Goal: Task Accomplishment & Management: Use online tool/utility

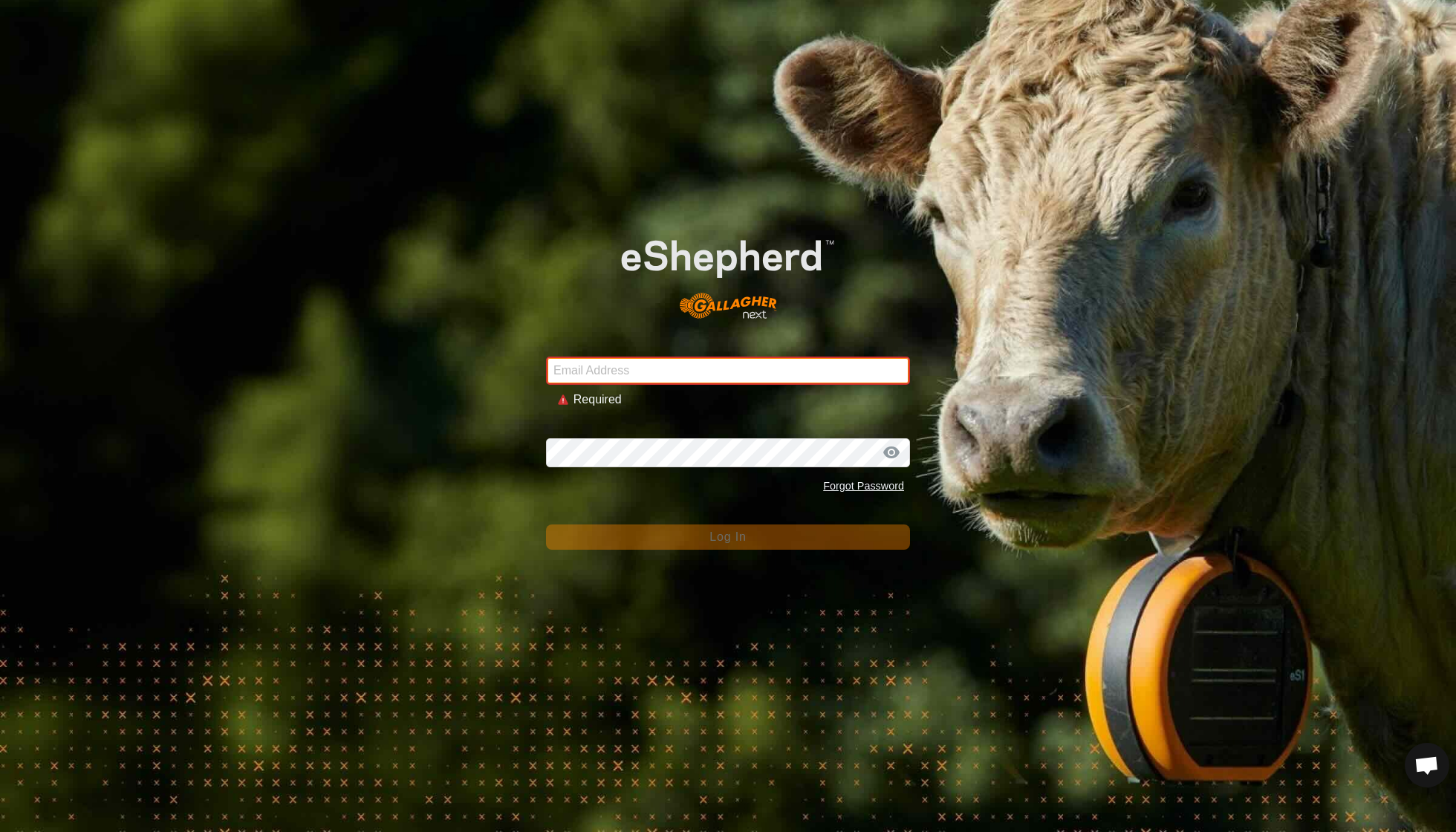
type input "[EMAIL_ADDRESS][DOMAIN_NAME]"
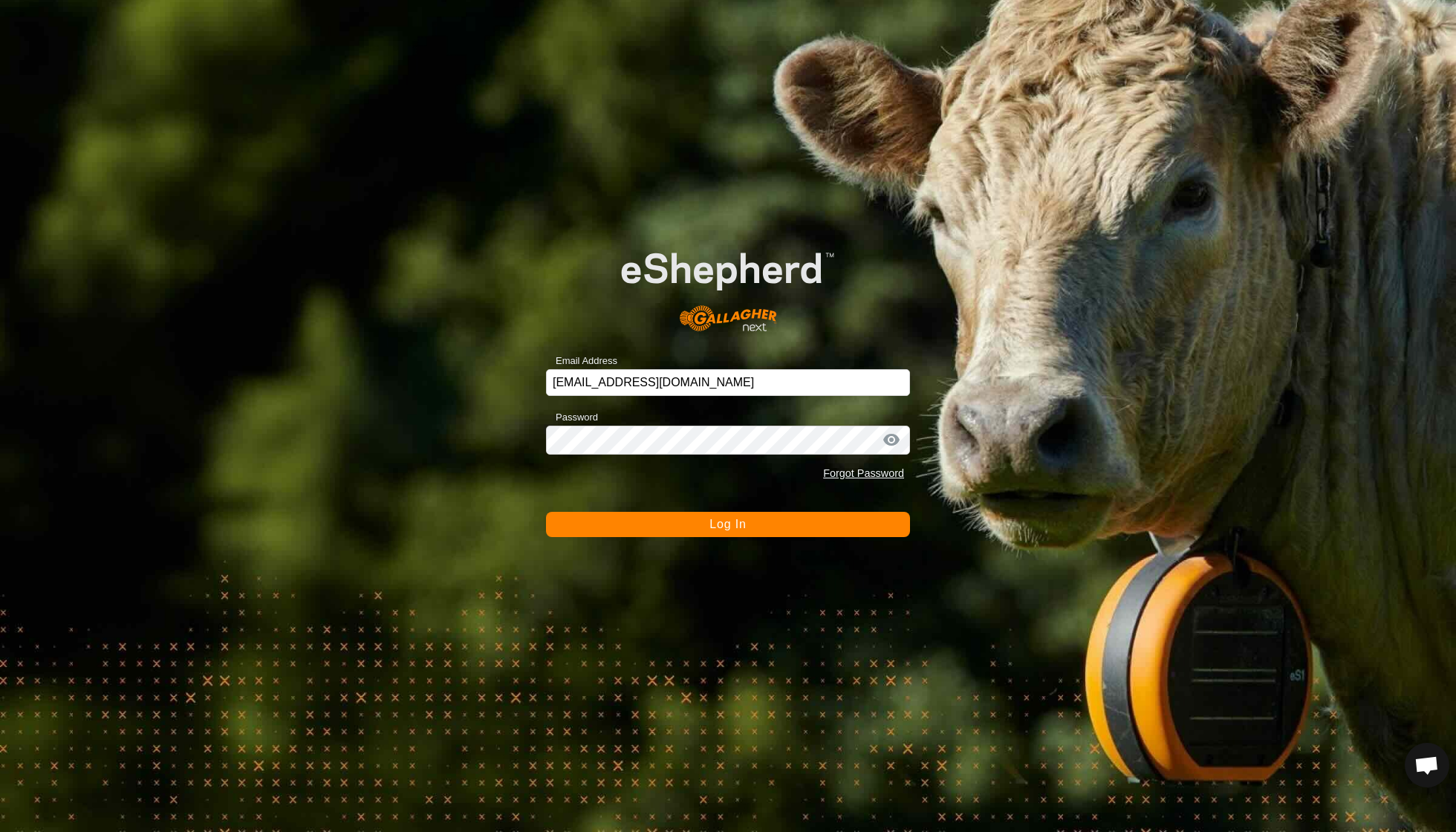
click at [737, 529] on span "Log In" at bounding box center [728, 524] width 36 height 12
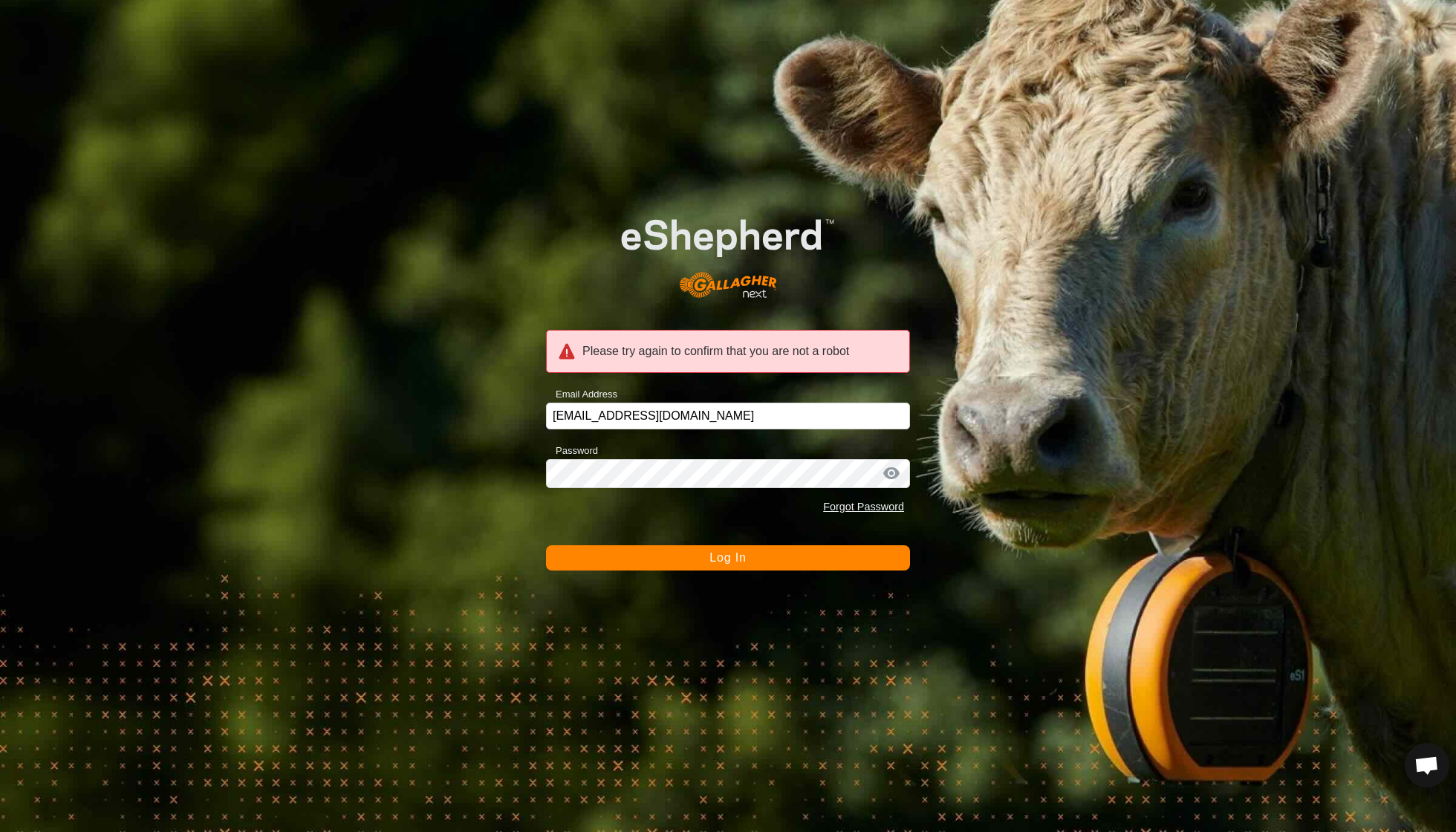
click at [731, 564] on span "Log In" at bounding box center [728, 557] width 36 height 12
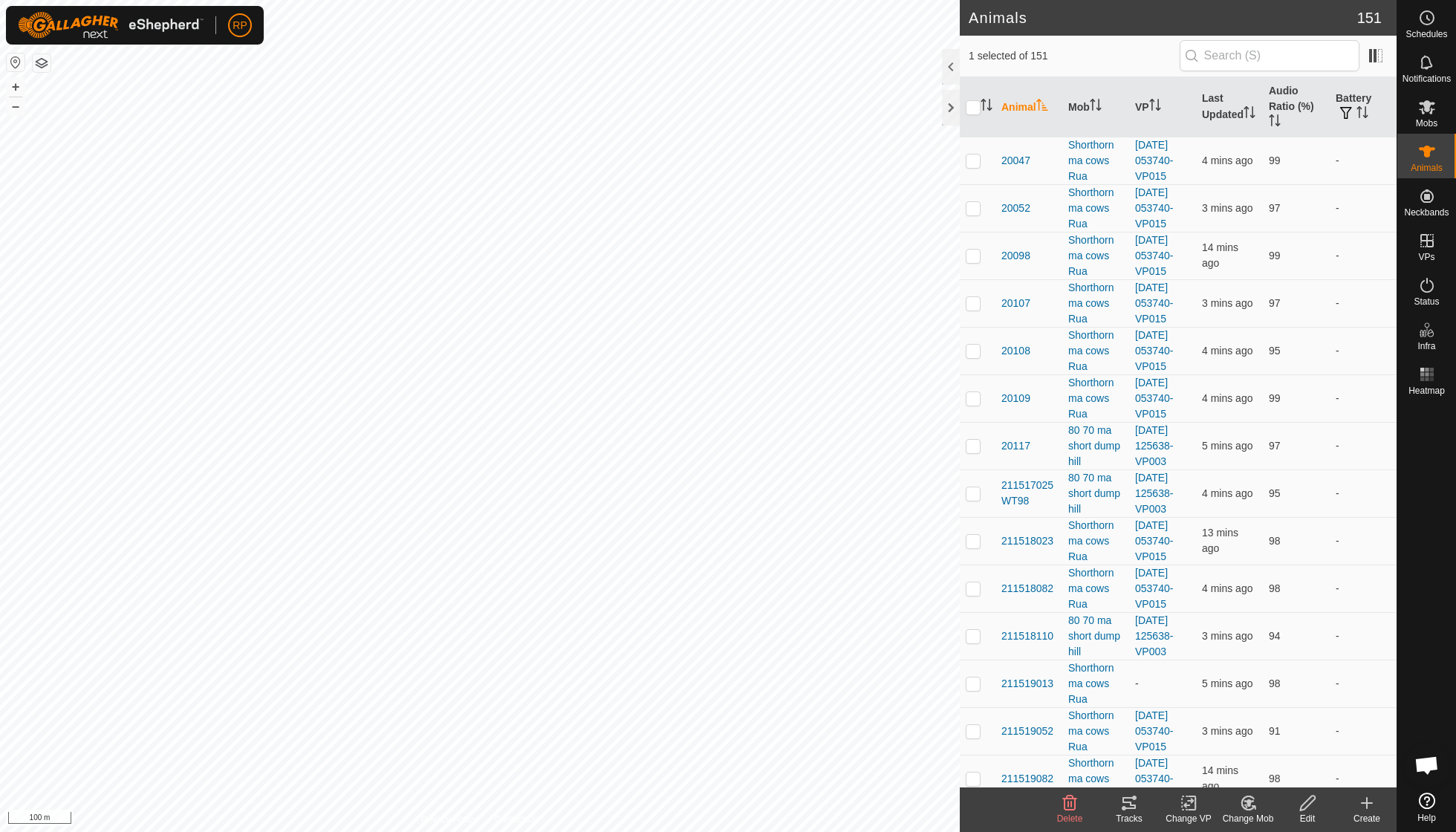
click at [1252, 810] on icon at bounding box center [1248, 803] width 18 height 18
click at [1263, 741] on link "Choose Mob..." at bounding box center [1292, 739] width 147 height 30
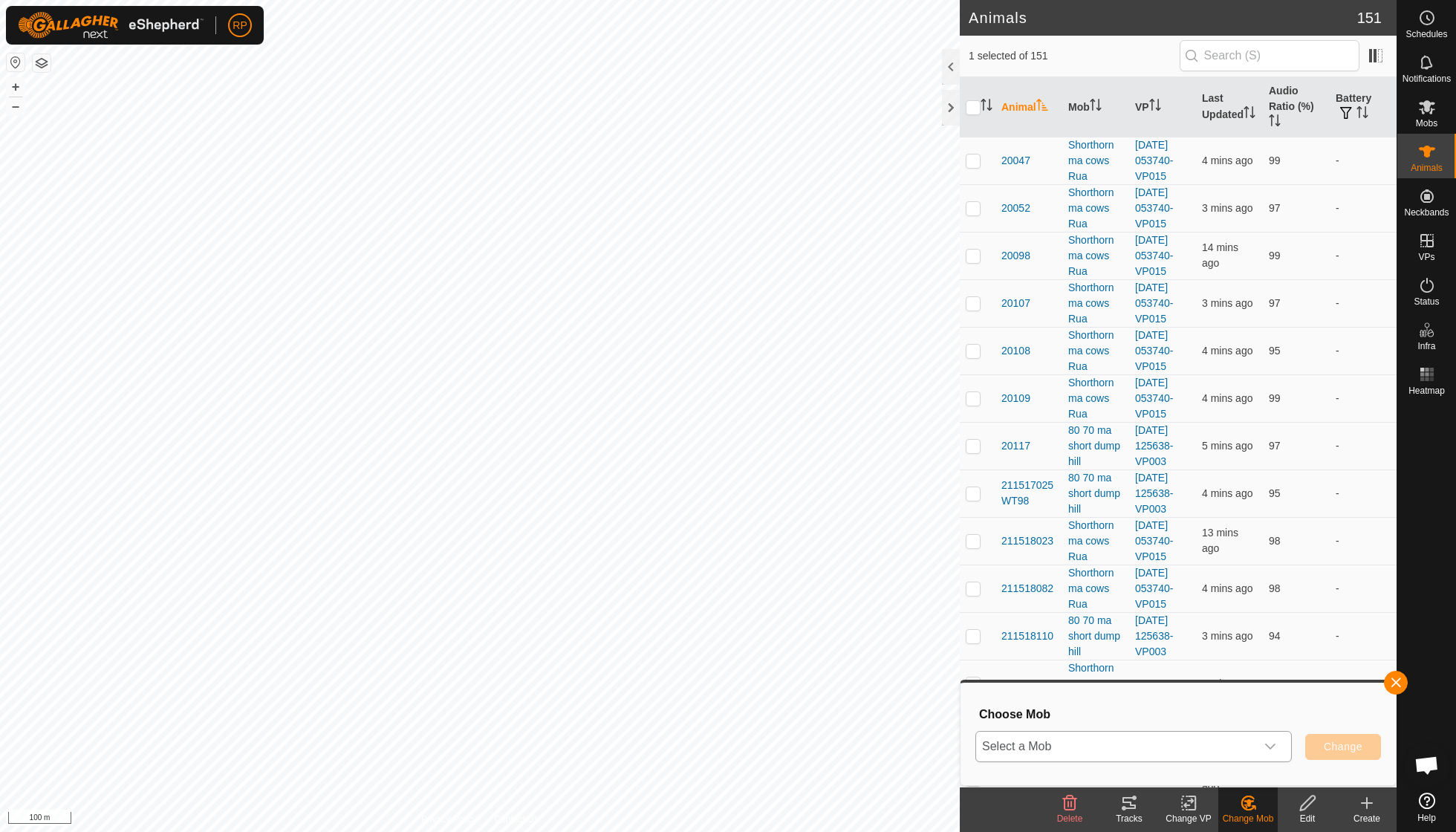
click at [1276, 744] on div "dropdown trigger" at bounding box center [1270, 747] width 30 height 30
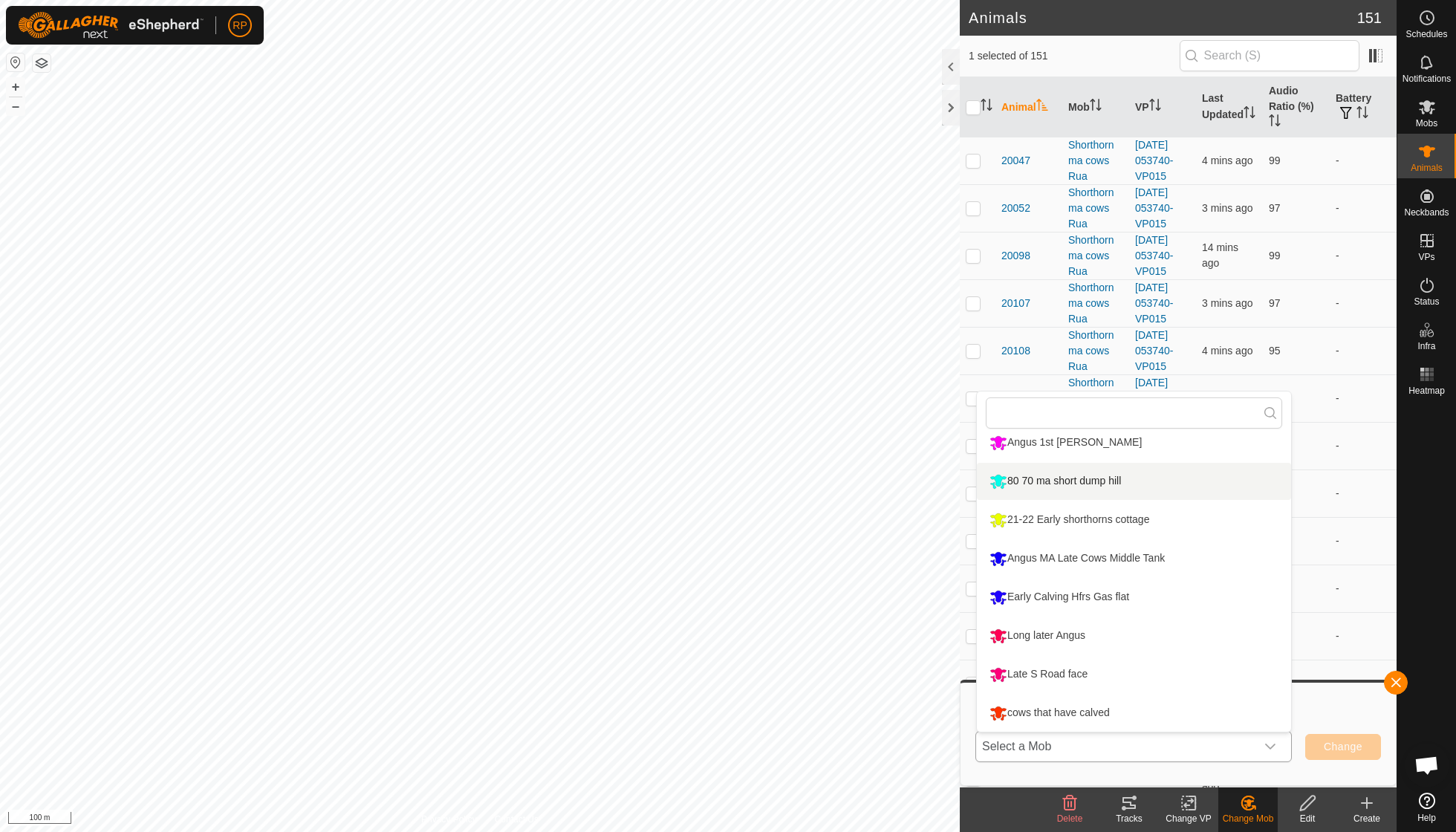
scroll to position [203, 0]
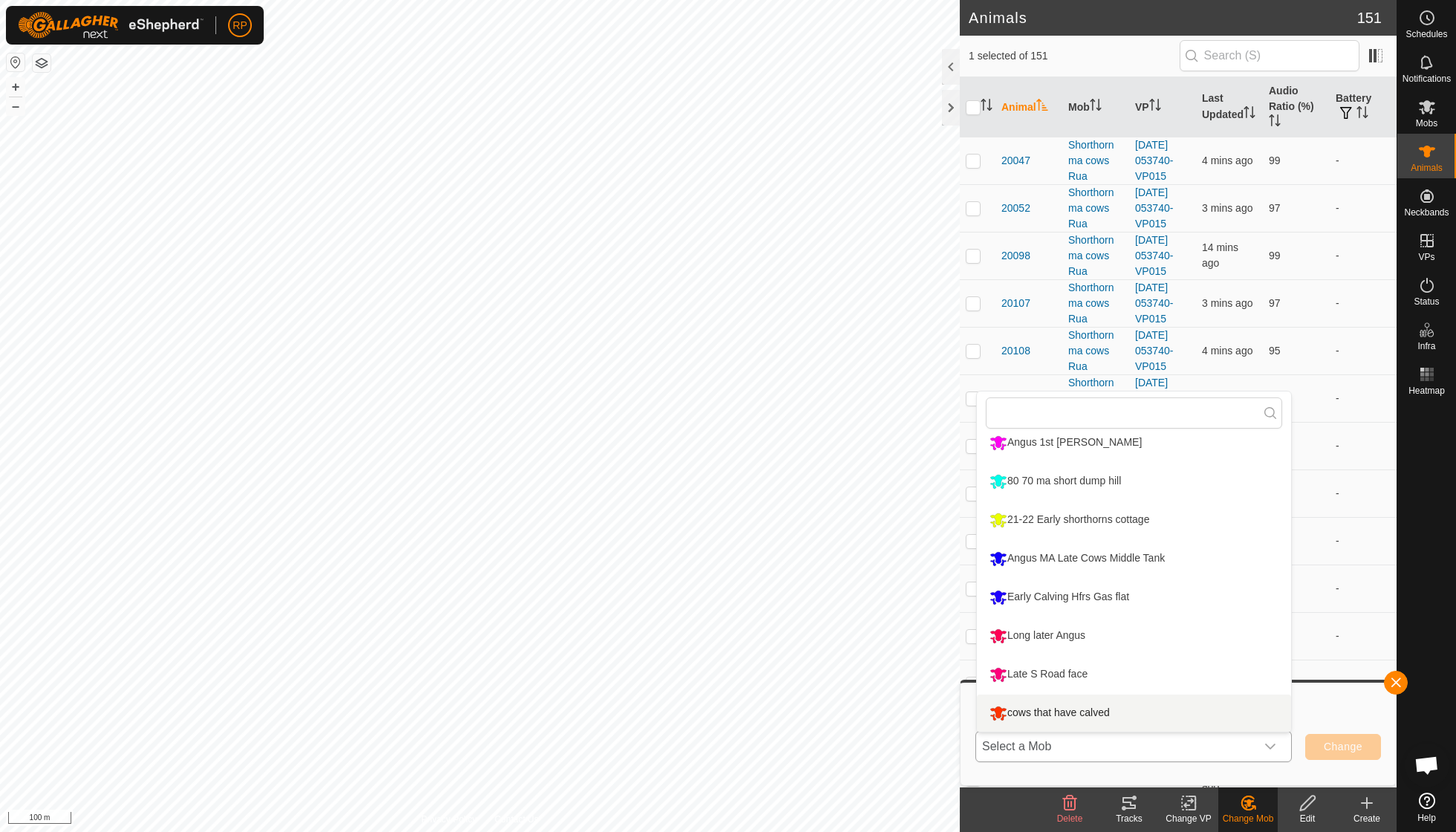
click at [1077, 710] on li "cows that have calved" at bounding box center [1134, 713] width 314 height 37
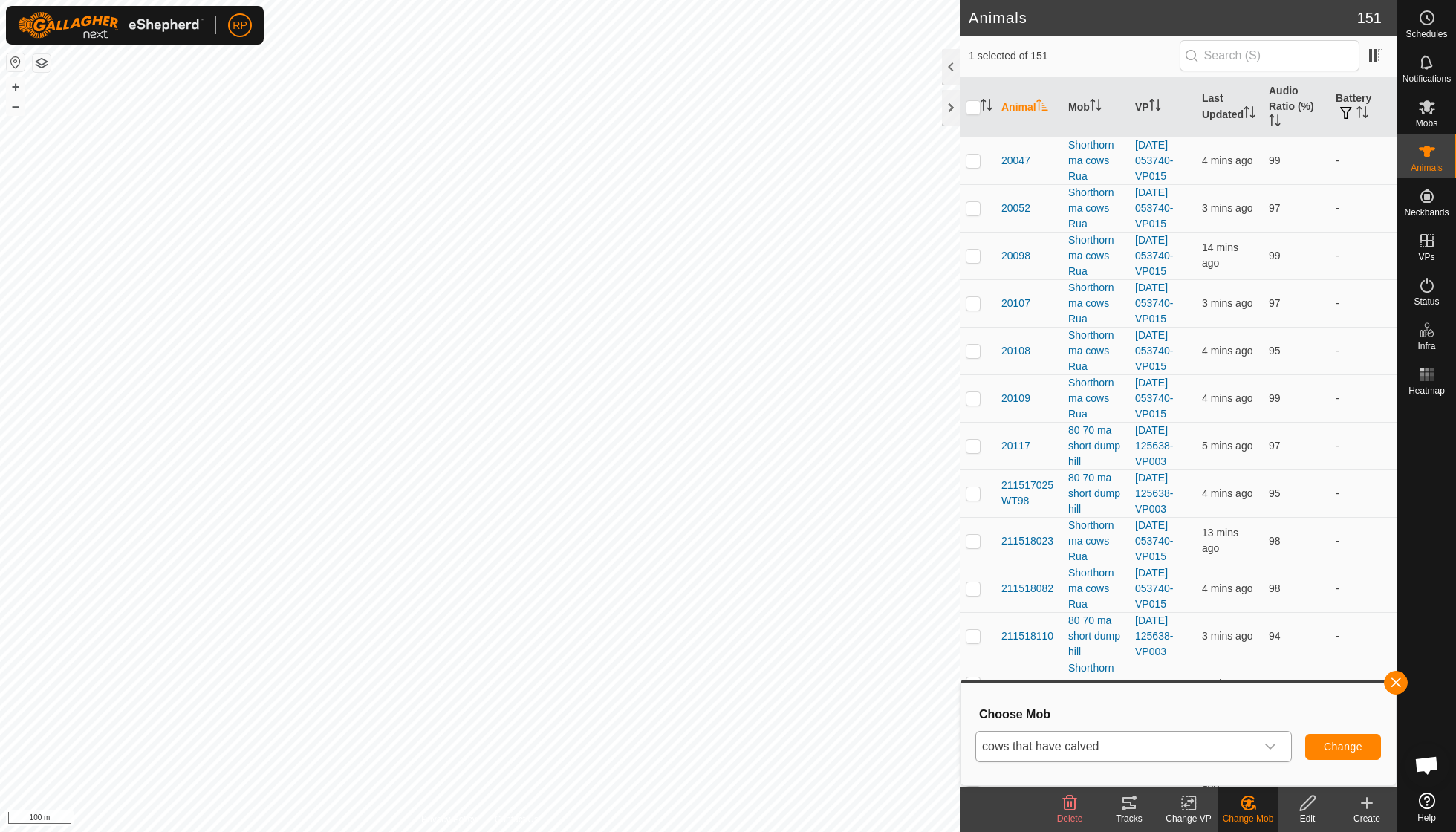
click at [1343, 748] on span "Change" at bounding box center [1343, 747] width 39 height 12
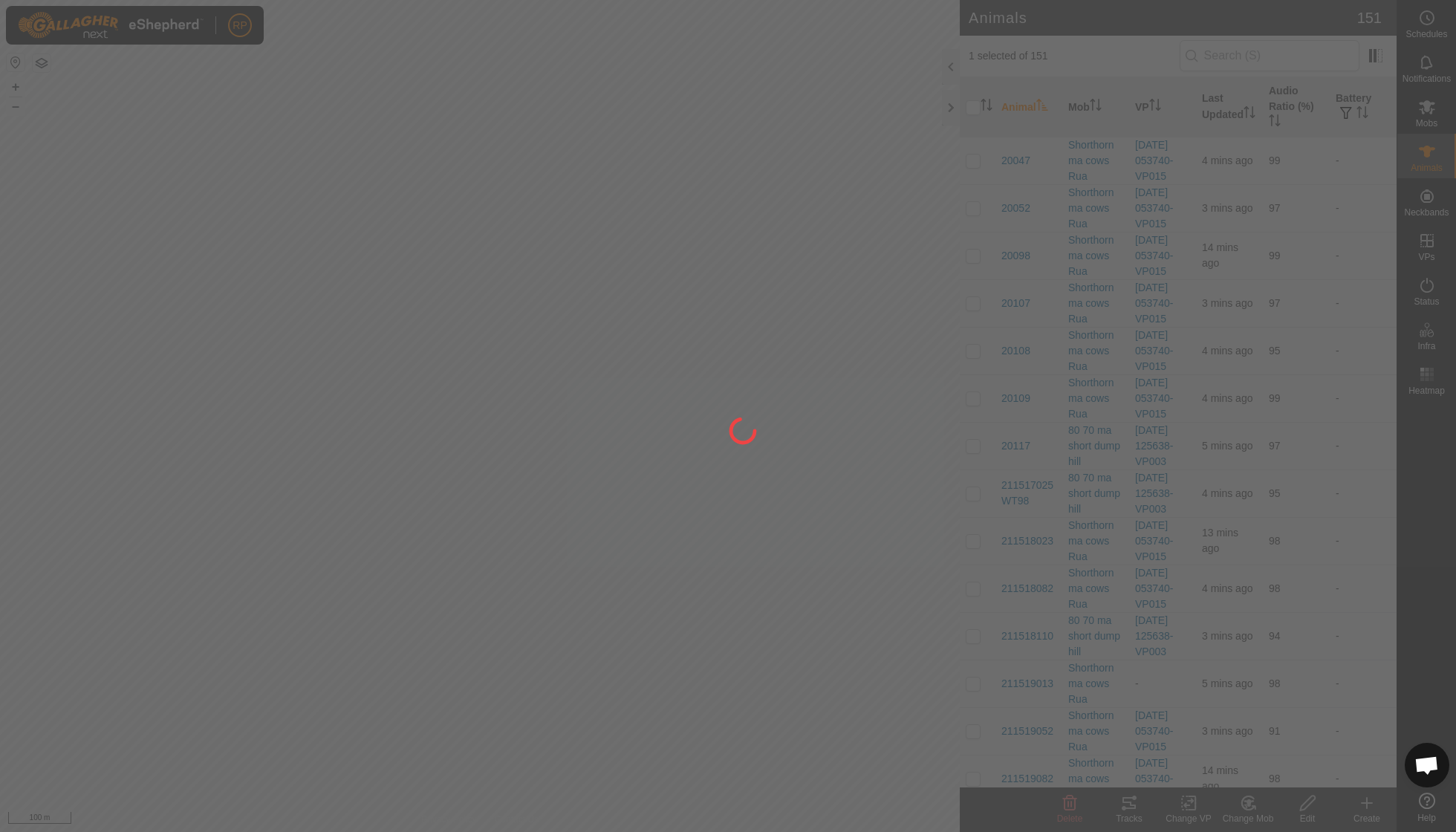
checkbox input "false"
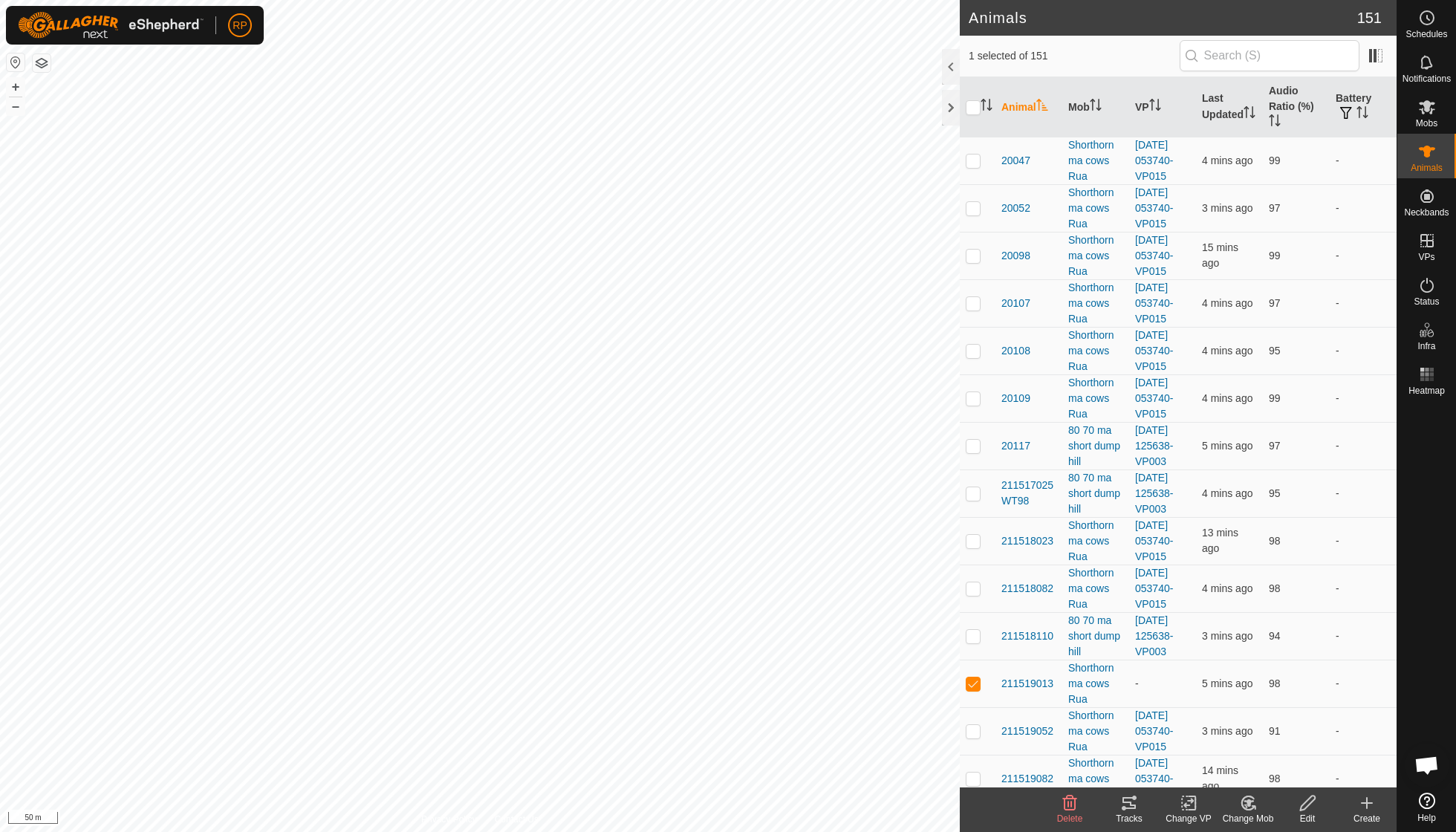
click at [1244, 802] on icon at bounding box center [1248, 803] width 18 height 18
click at [1266, 732] on link "Choose Mob..." at bounding box center [1292, 739] width 147 height 30
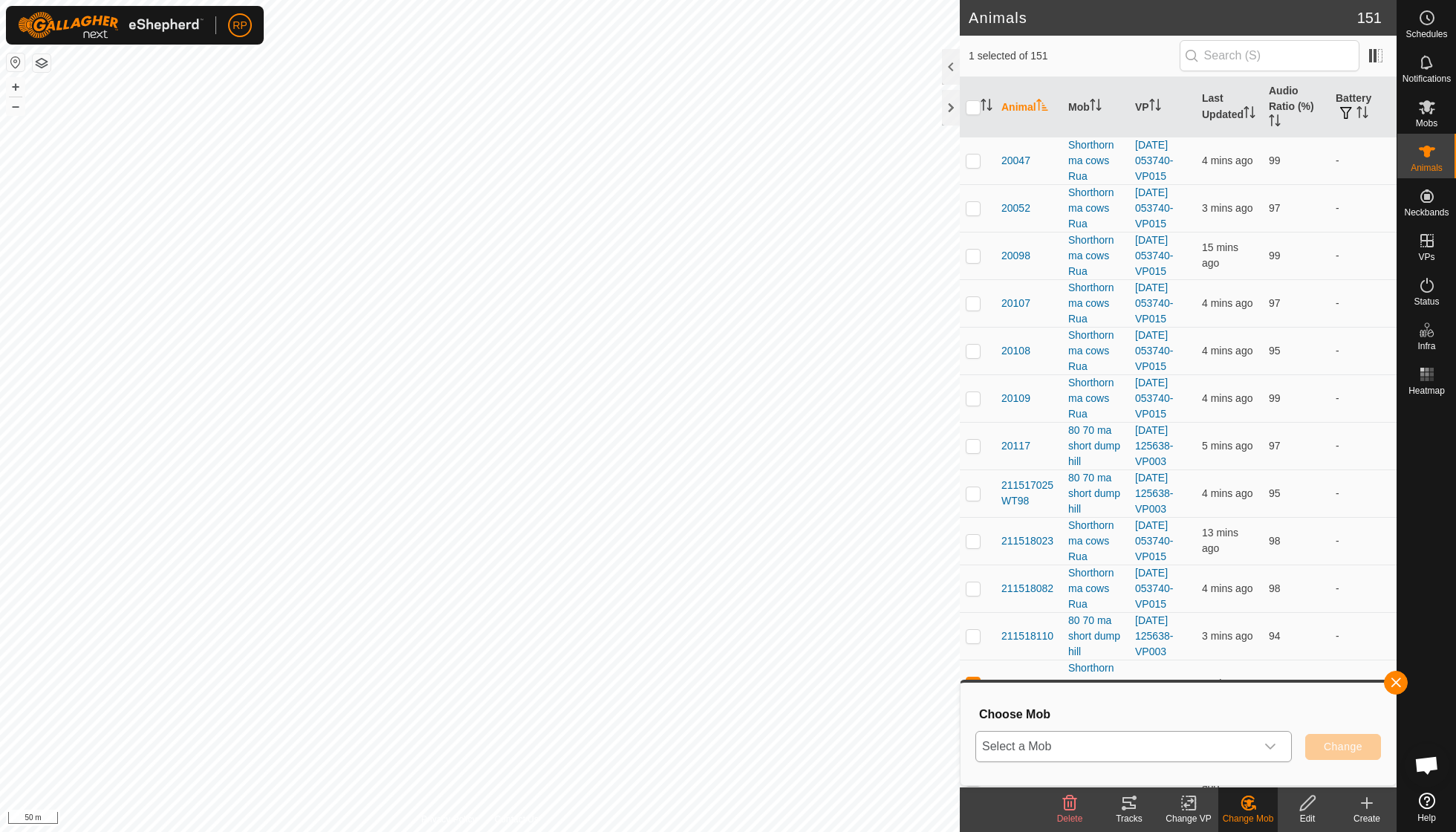
click at [1270, 740] on div "dropdown trigger" at bounding box center [1270, 747] width 30 height 30
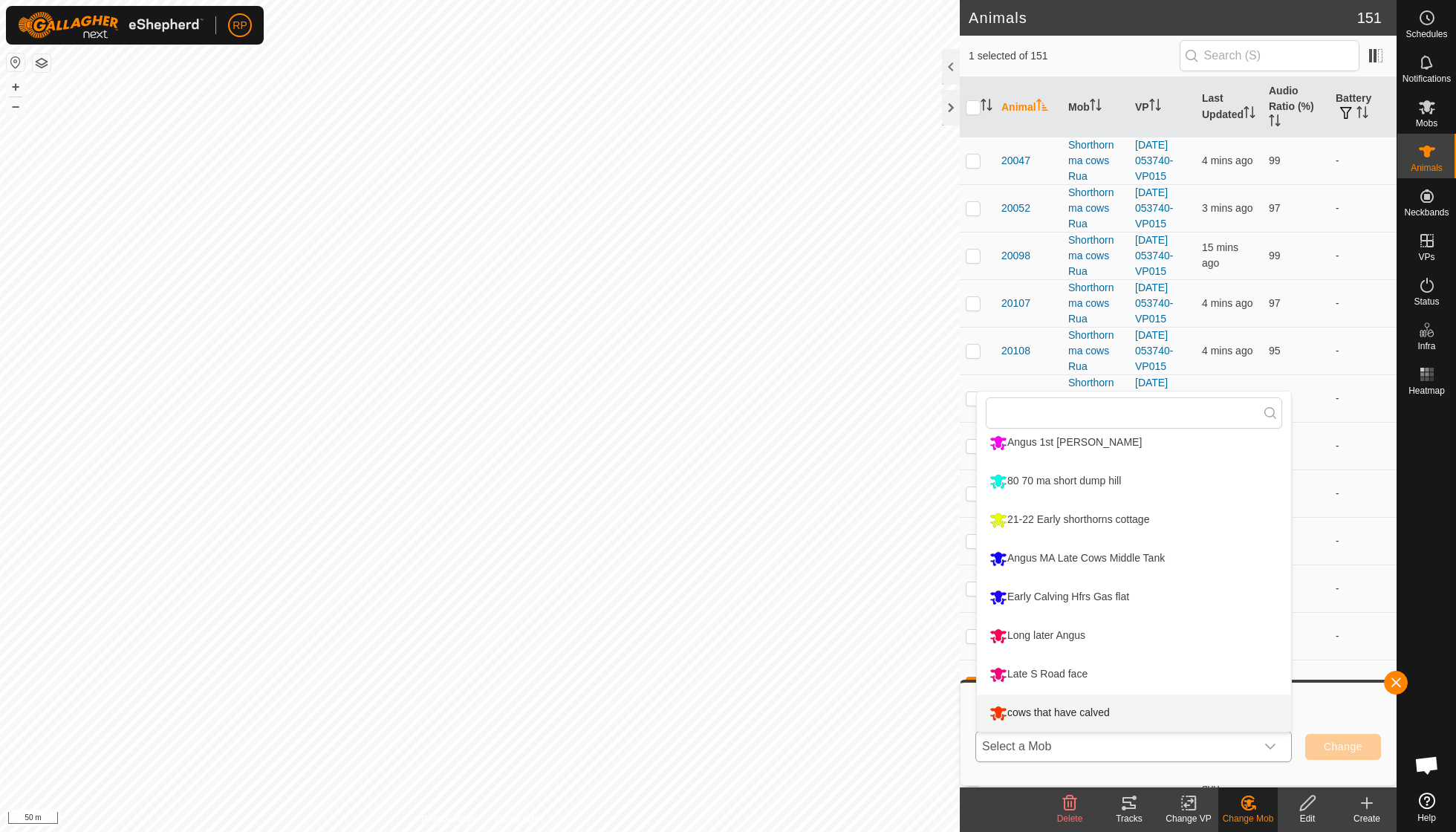
click at [1100, 709] on li "cows that have calved" at bounding box center [1134, 713] width 314 height 37
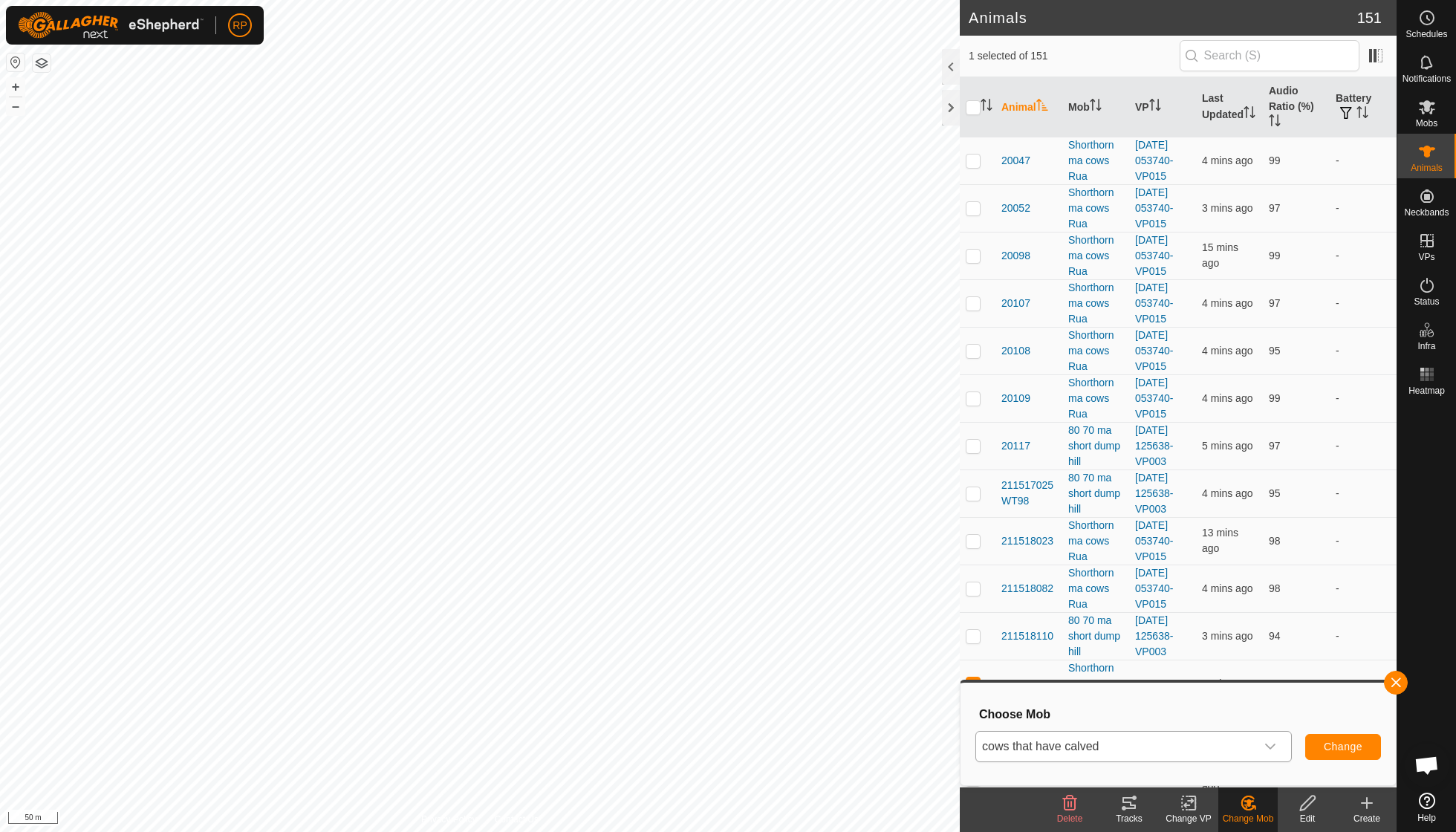
click at [1349, 746] on span "Change" at bounding box center [1343, 747] width 39 height 12
checkbox input "false"
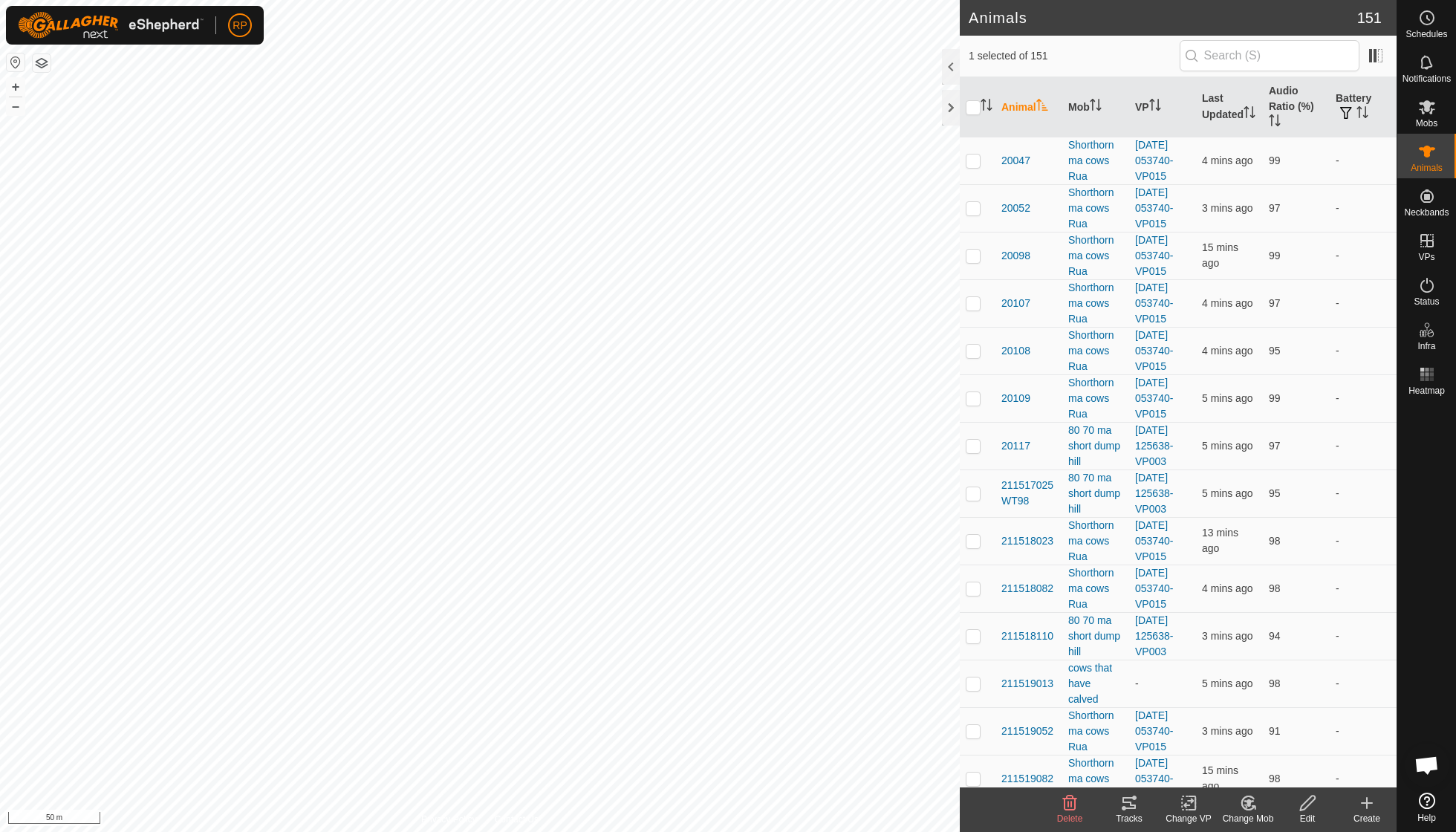
click at [1243, 808] on icon at bounding box center [1248, 803] width 18 height 18
click at [1263, 740] on link "Choose Mob..." at bounding box center [1292, 739] width 147 height 30
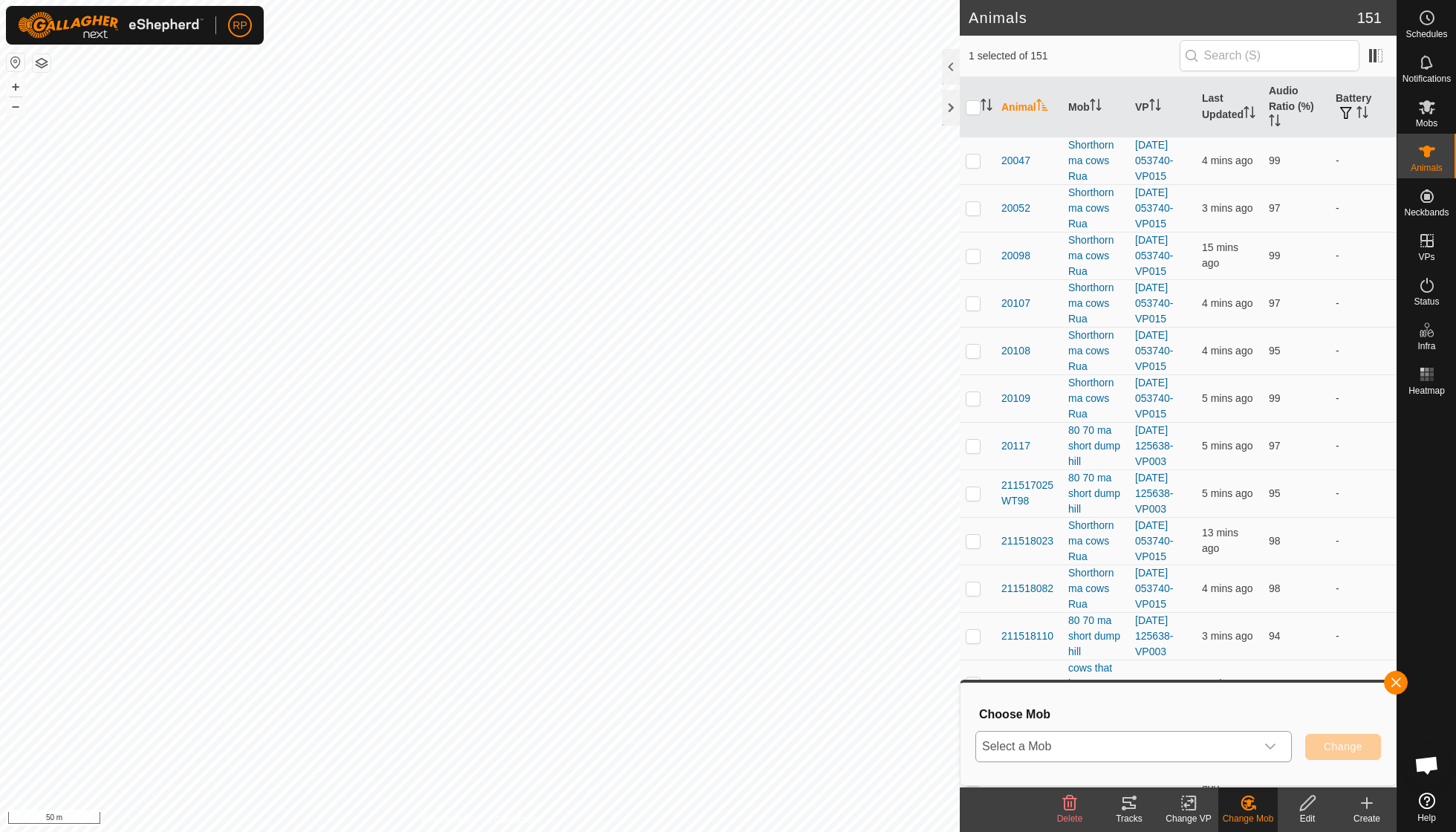
click at [1272, 746] on icon "dropdown trigger" at bounding box center [1270, 746] width 11 height 6
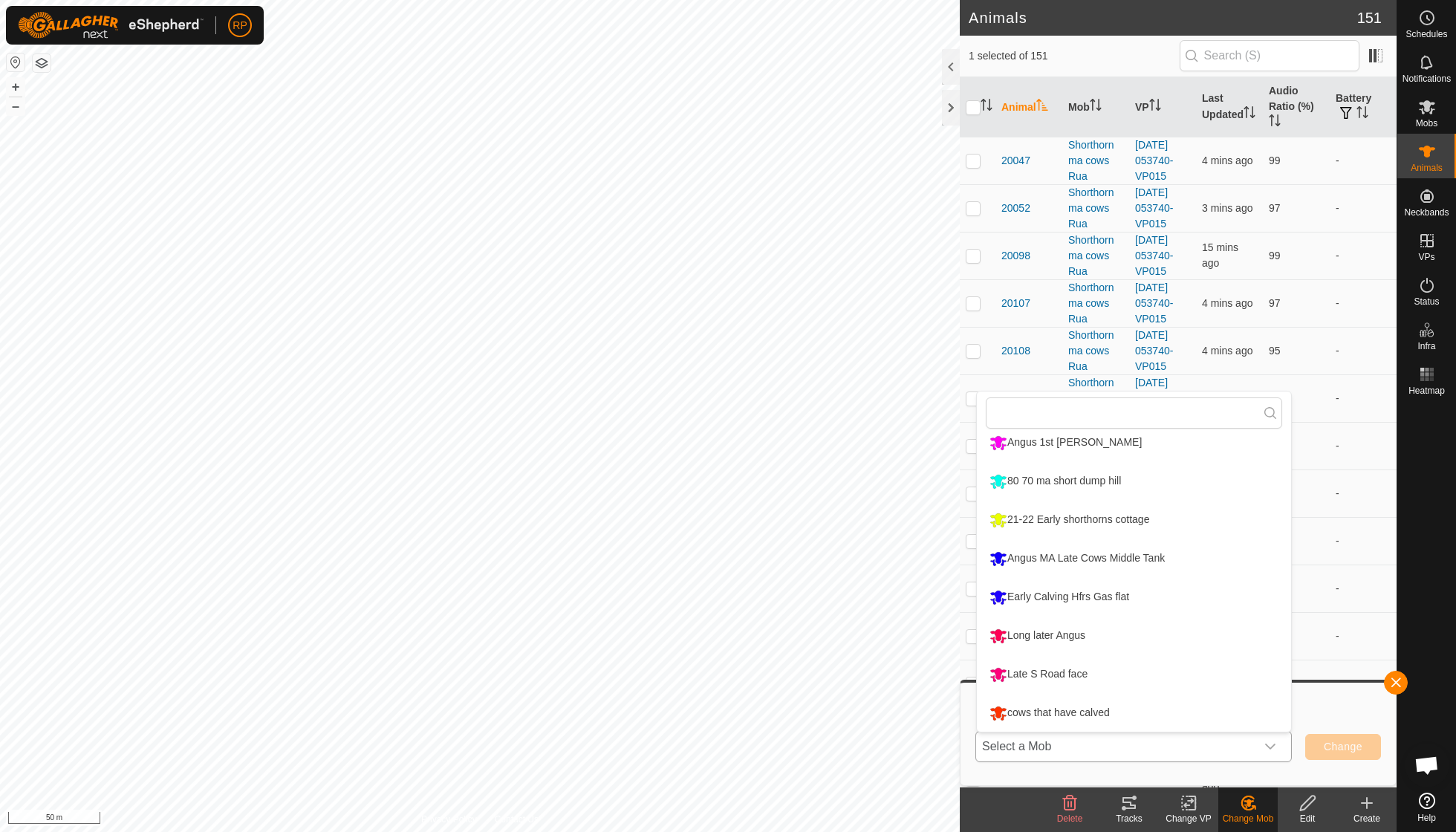
click at [1065, 709] on li "cows that have calved" at bounding box center [1134, 713] width 314 height 37
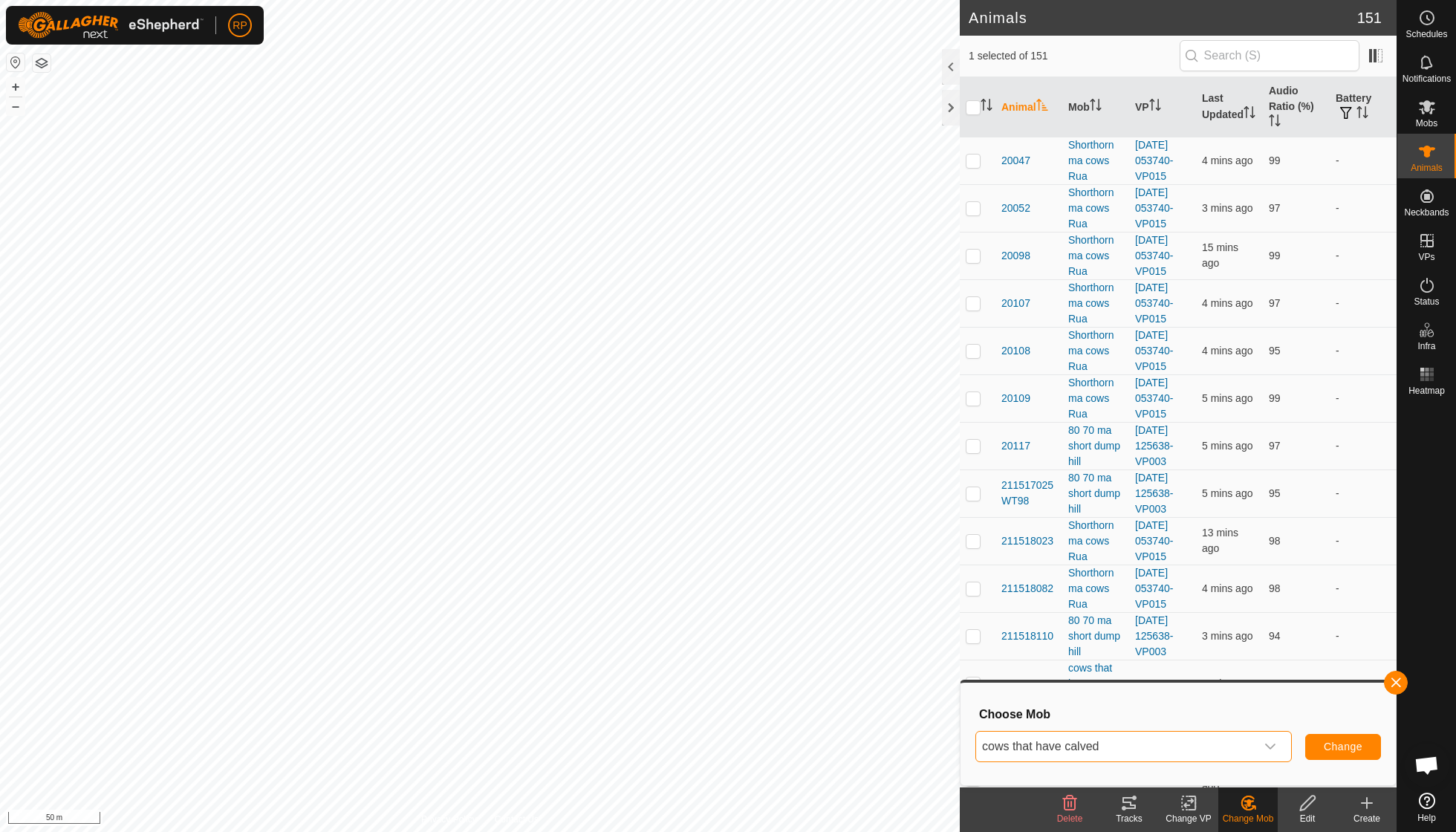
click at [1353, 750] on span "Change" at bounding box center [1343, 747] width 39 height 12
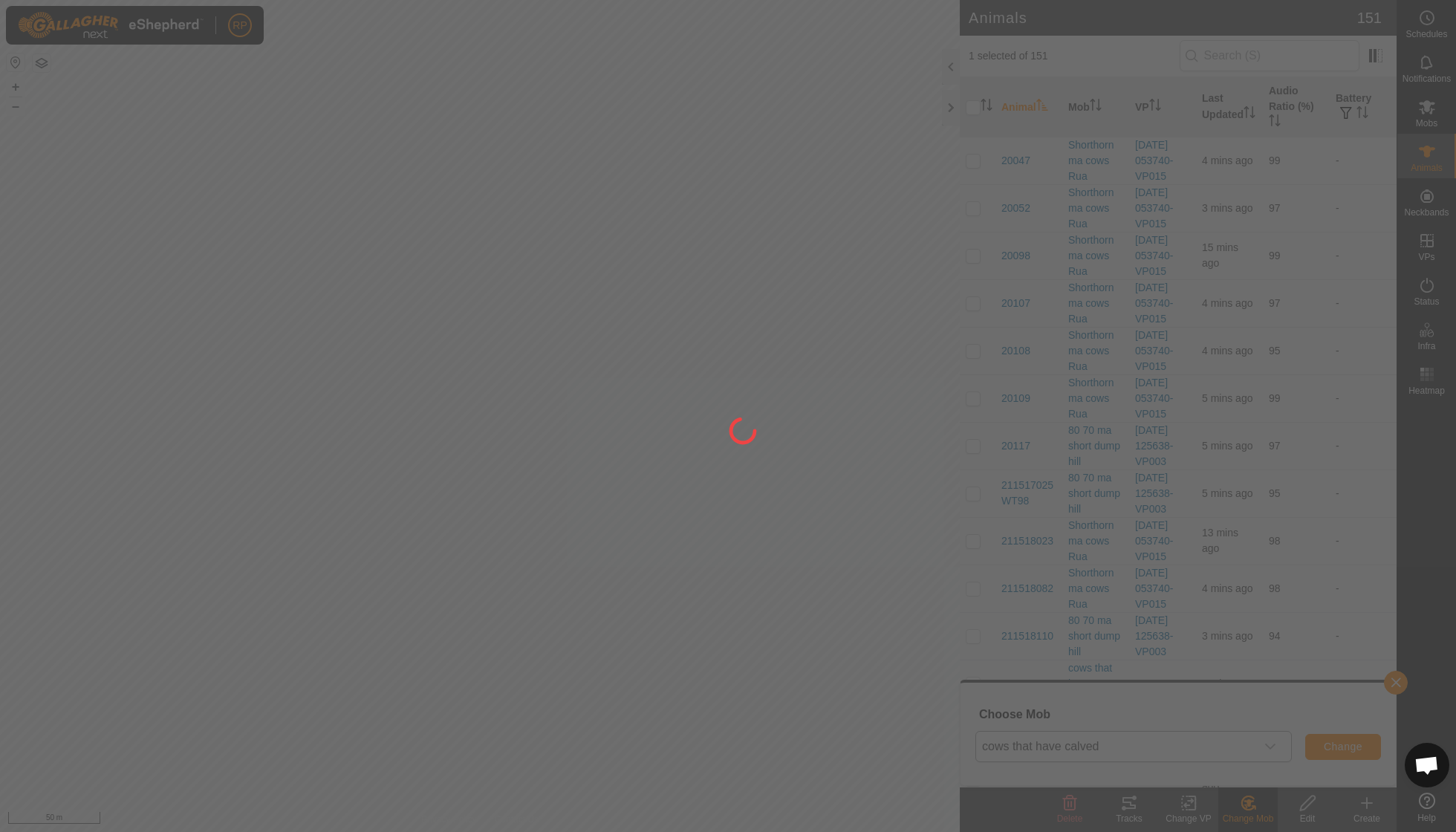
checkbox input "false"
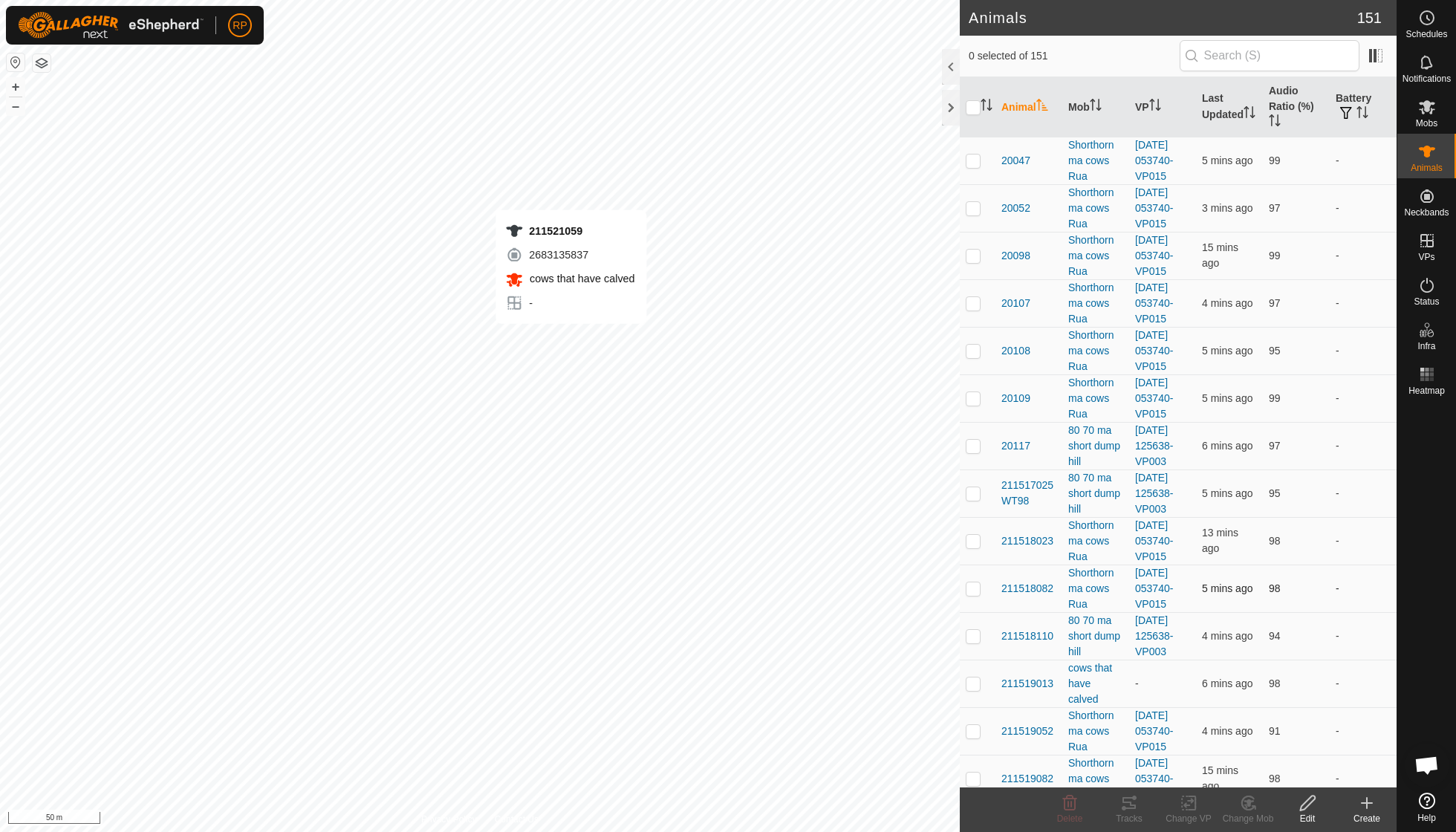
checkbox input "true"
click at [1126, 803] on icon at bounding box center [1129, 803] width 13 height 12
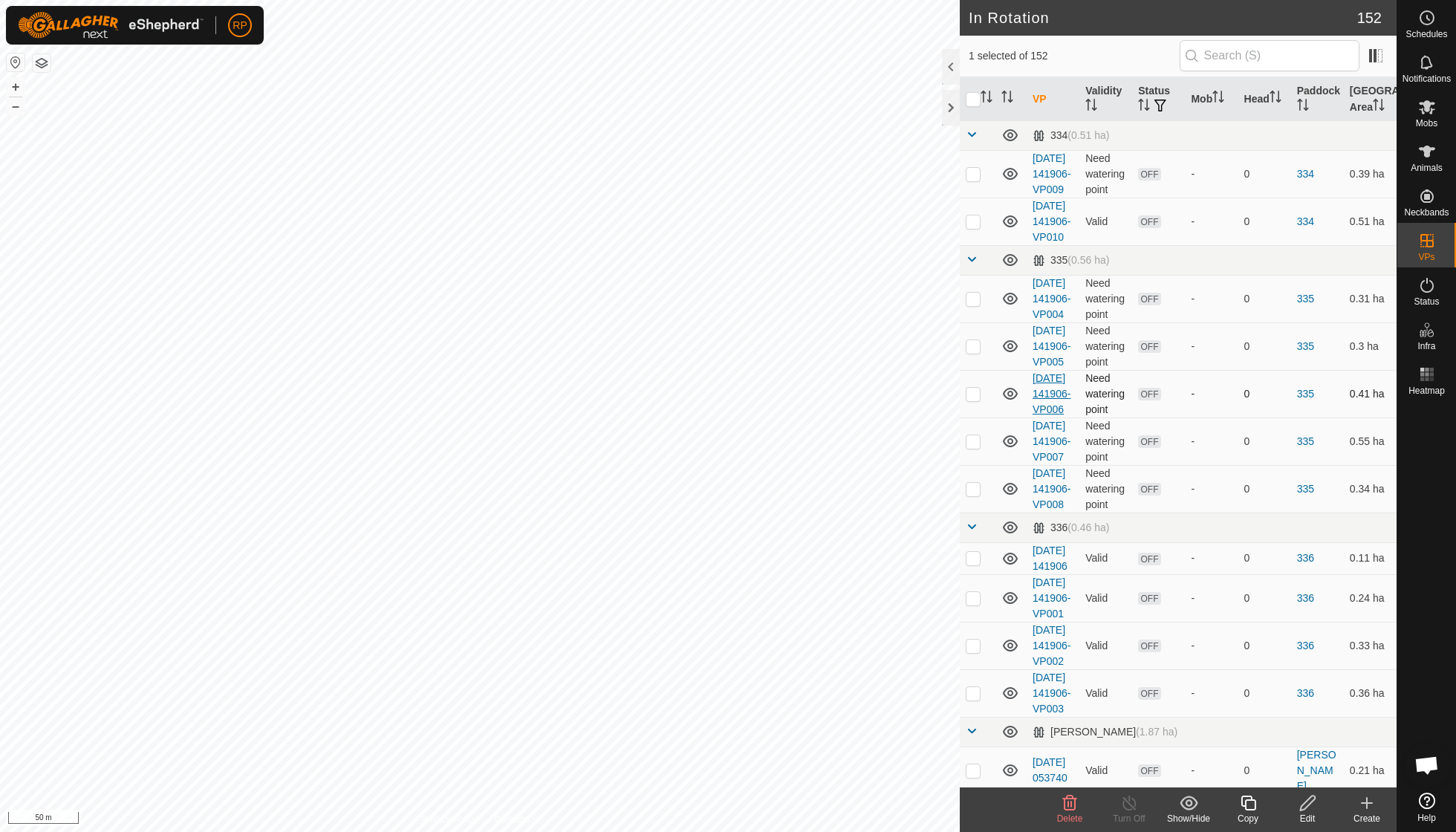
scroll to position [3, 0]
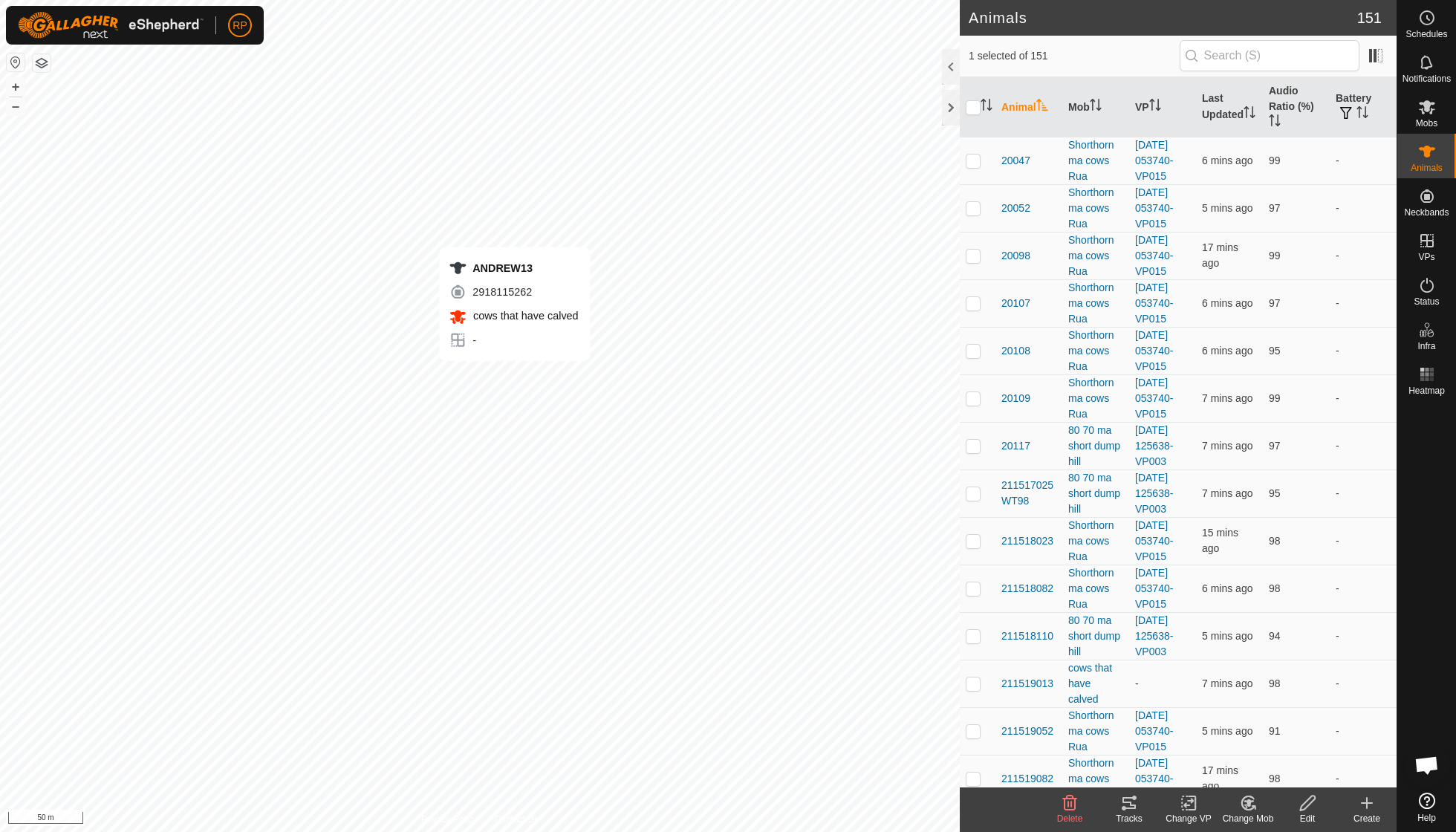
click at [1135, 807] on icon at bounding box center [1129, 803] width 18 height 18
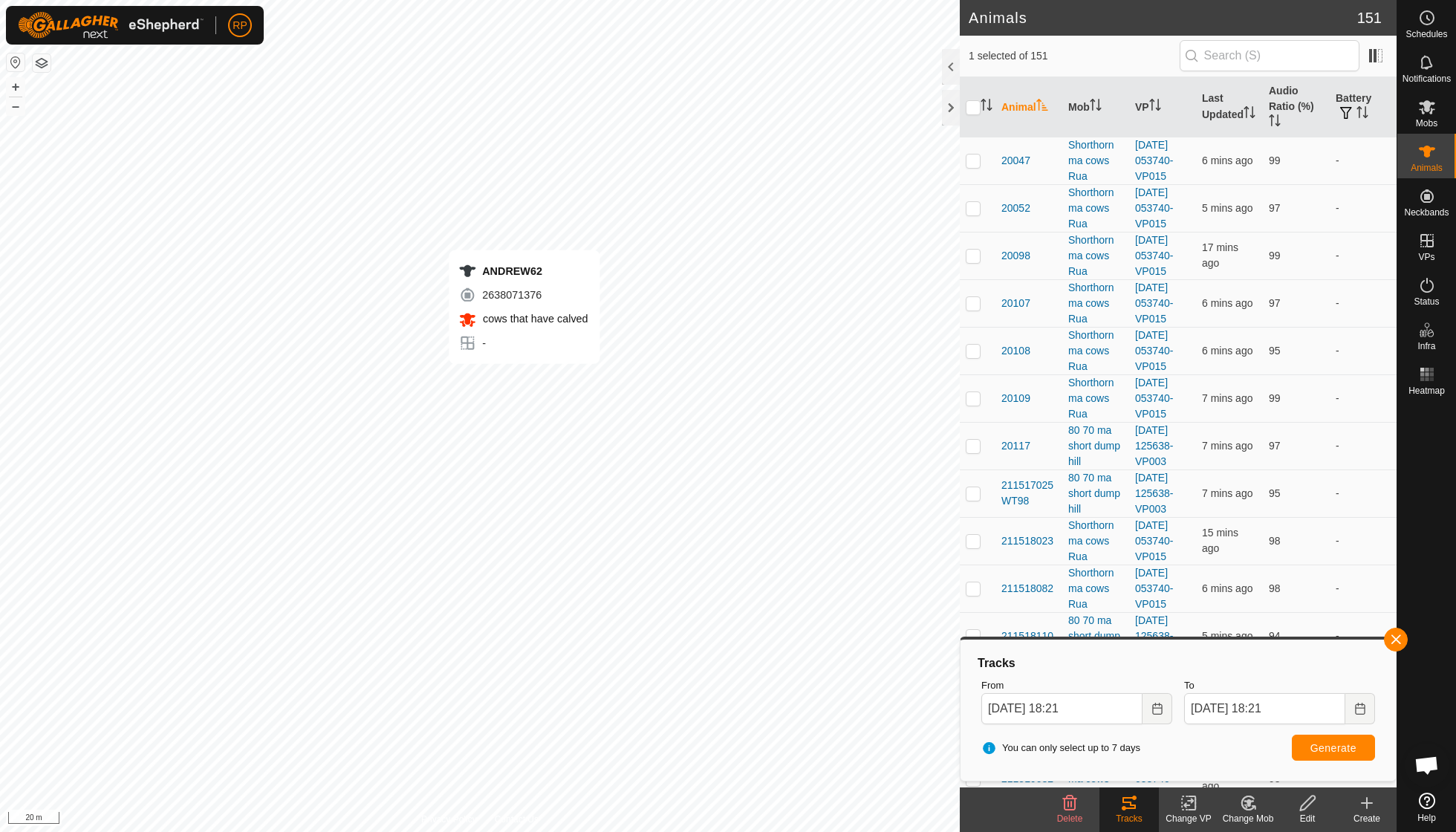
checkbox input "false"
click at [1331, 741] on button "Generate" at bounding box center [1333, 747] width 84 height 26
checkbox input "false"
checkbox input "true"
click at [1318, 744] on span "Generate" at bounding box center [1334, 748] width 46 height 12
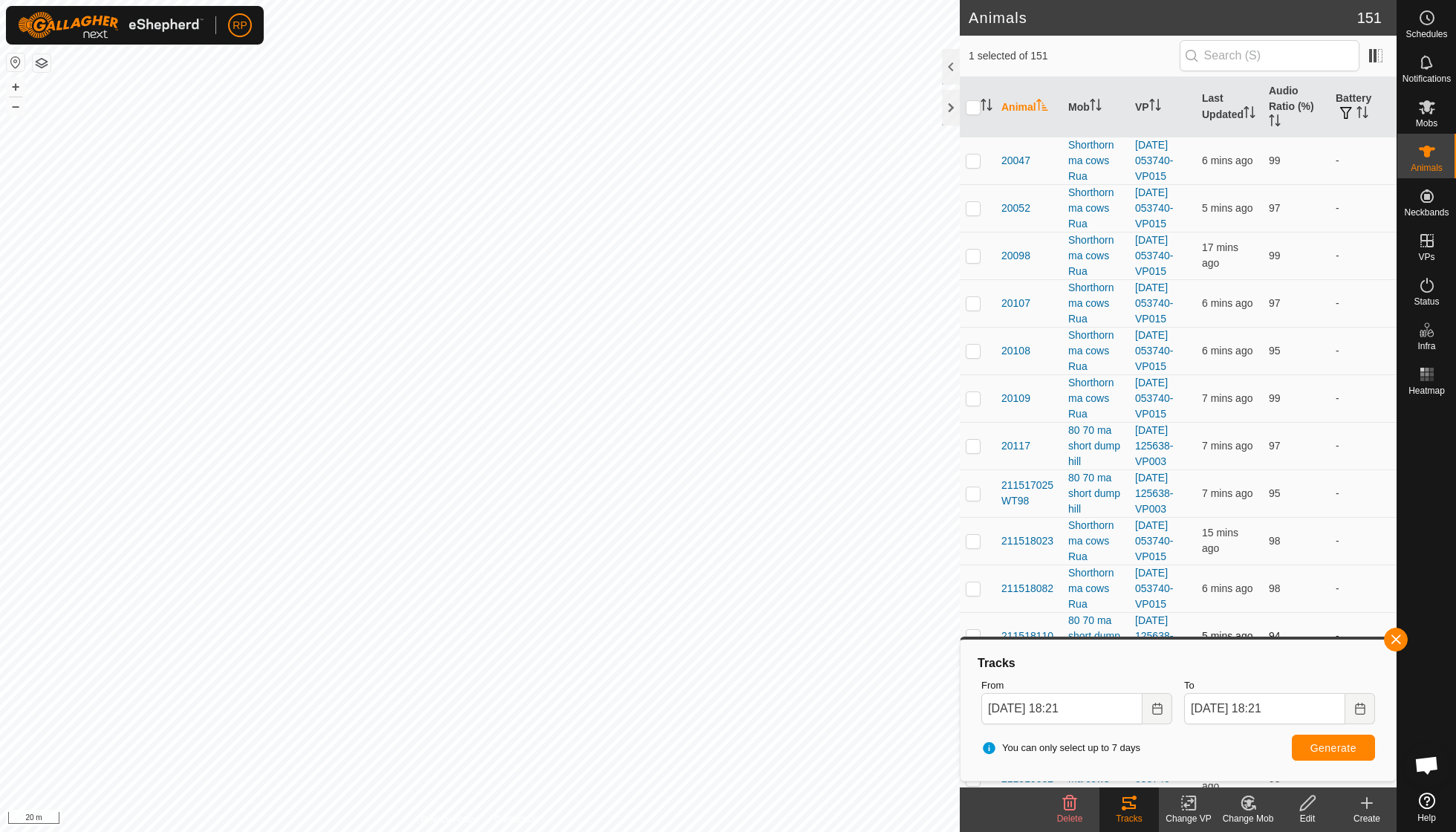
checkbox input "true"
checkbox input "false"
click at [1339, 749] on span "Generate" at bounding box center [1334, 748] width 46 height 12
click at [1238, 768] on div "Tracks From [DATE] 18:21 To [DATE] 18:21 You can only select up to 7 days Gener…" at bounding box center [1178, 710] width 423 height 129
click at [1429, 114] on icon at bounding box center [1427, 108] width 18 height 18
